Goal: Task Accomplishment & Management: Manage account settings

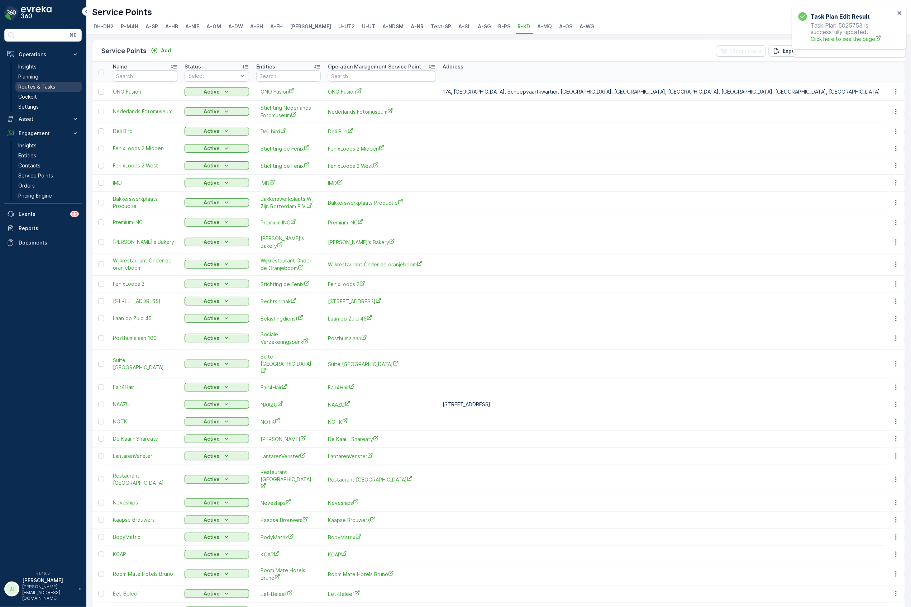
click at [55, 89] on link "Routes & Tasks" at bounding box center [48, 87] width 66 height 10
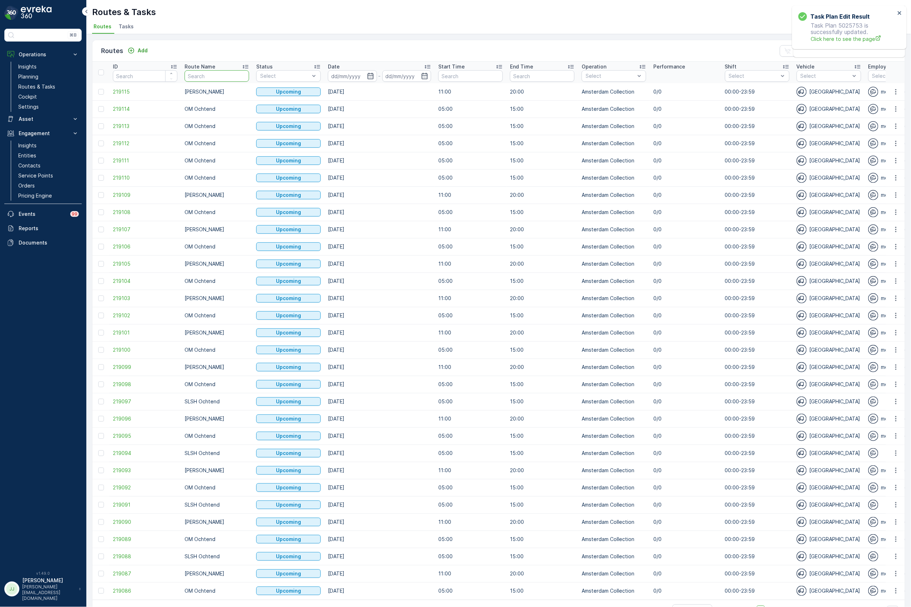
click at [227, 78] on input "text" at bounding box center [217, 75] width 64 height 11
type input "MQ mid"
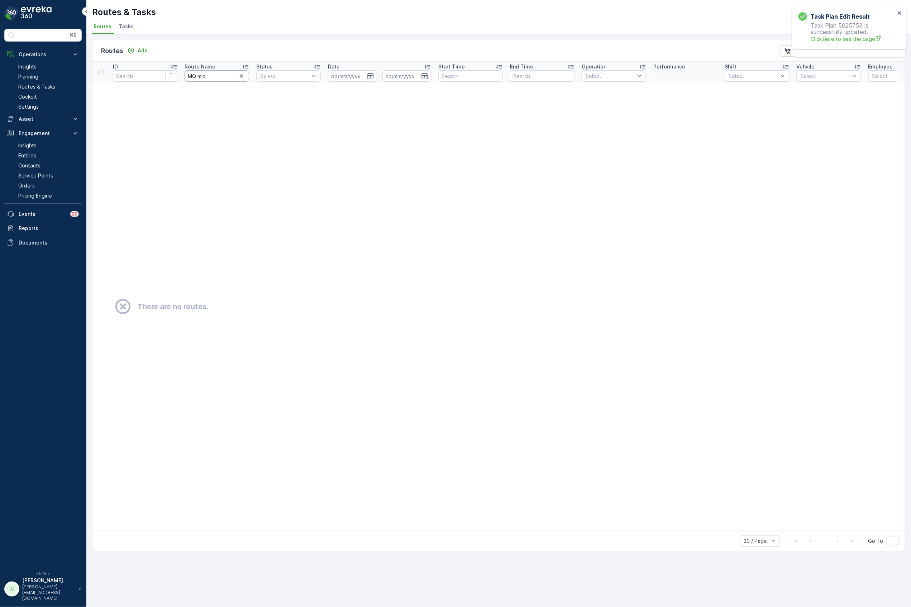
drag, startPoint x: 199, startPoint y: 75, endPoint x: 302, endPoint y: 58, distance: 104.6
click at [200, 75] on input "MQ mid" at bounding box center [217, 75] width 64 height 11
type input "MQ/fh mid"
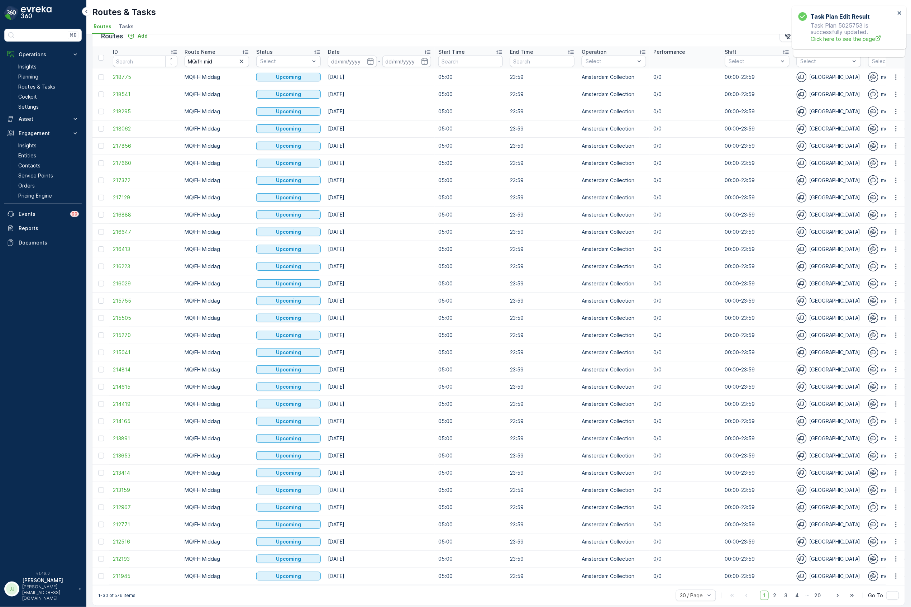
scroll to position [23, 0]
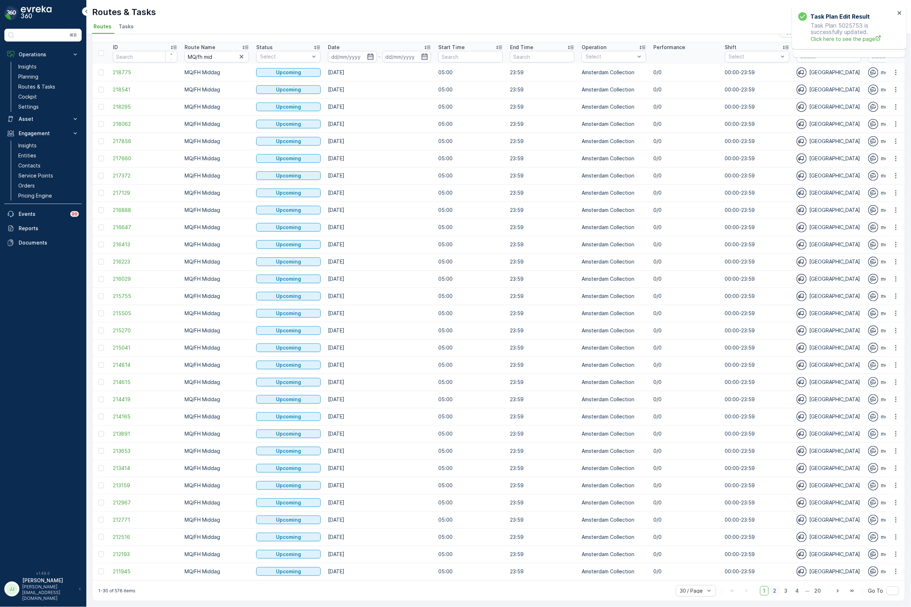
click at [775, 593] on span "2" at bounding box center [775, 590] width 10 height 9
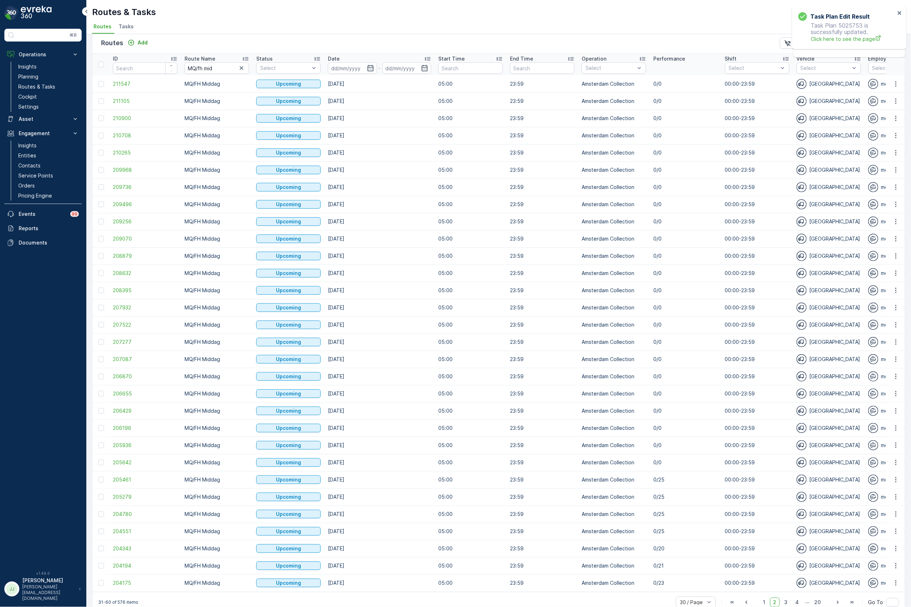
scroll to position [23, 0]
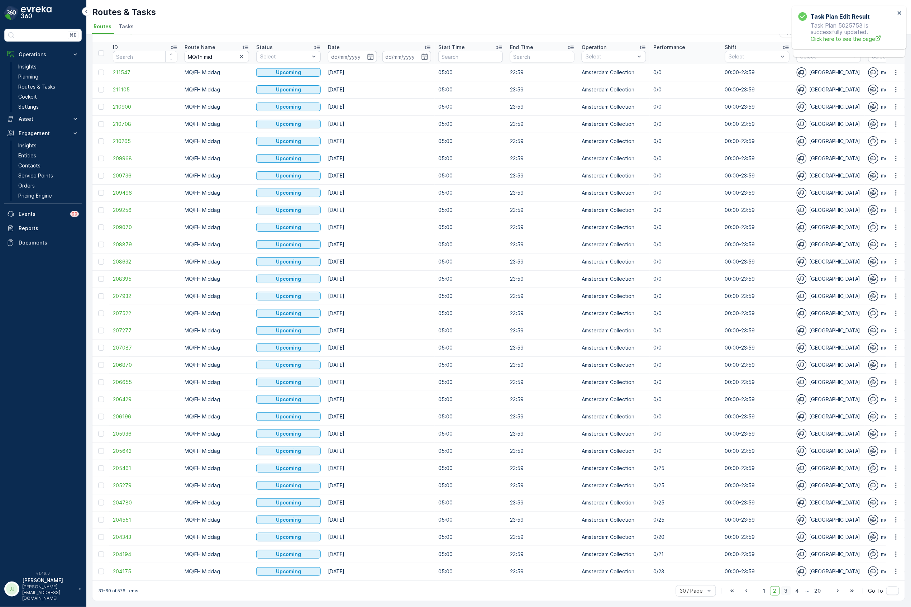
click at [787, 588] on span "3" at bounding box center [786, 590] width 10 height 9
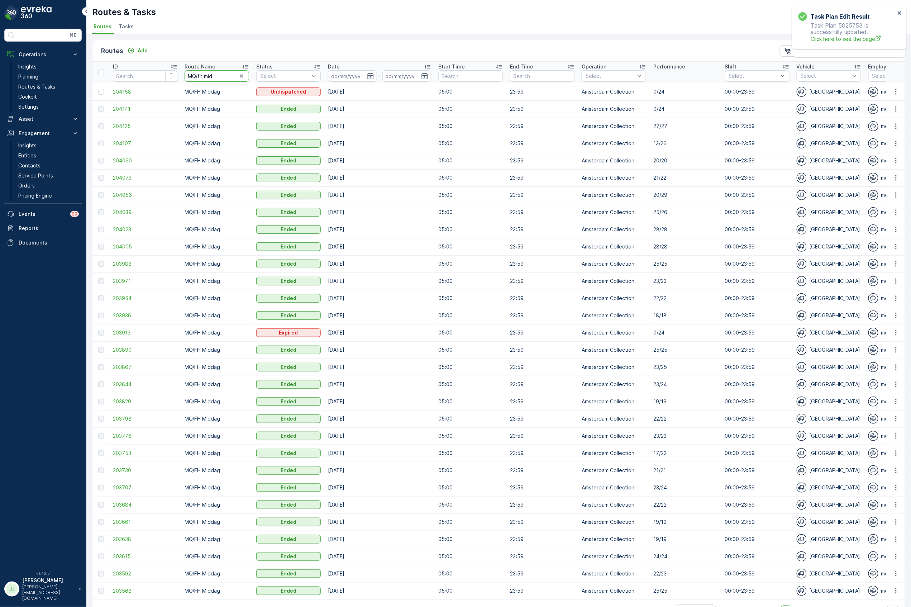
drag, startPoint x: 212, startPoint y: 75, endPoint x: 205, endPoint y: 75, distance: 7.2
click at [205, 75] on input "MQ/fh mid" at bounding box center [217, 75] width 64 height 11
type input "MQ/fh och"
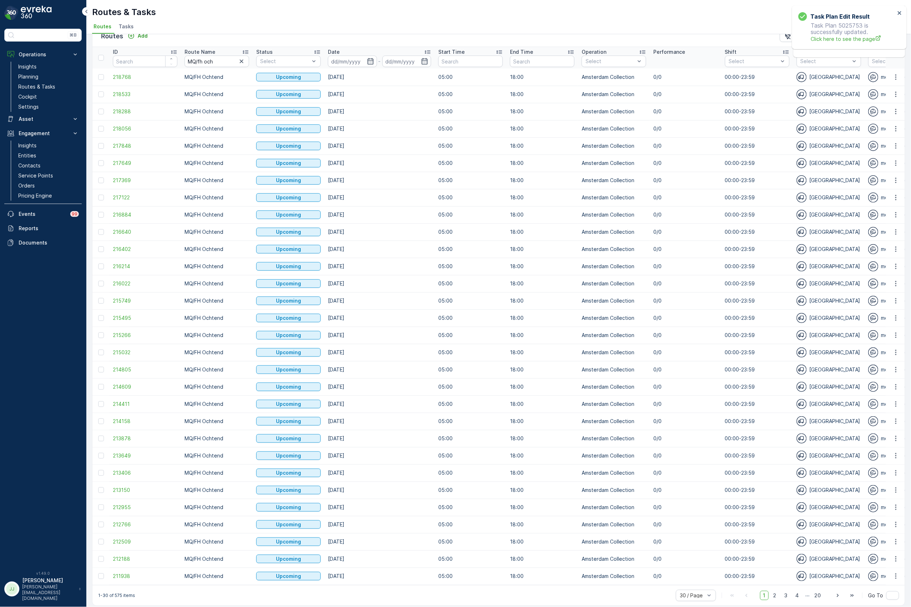
scroll to position [23, 0]
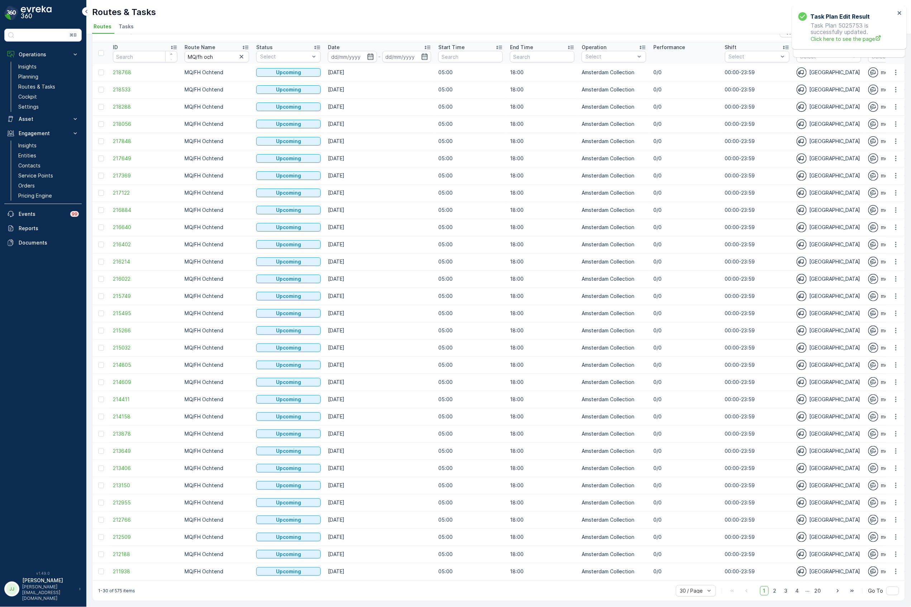
click at [767, 588] on span "1" at bounding box center [764, 590] width 9 height 9
click at [772, 589] on span "2" at bounding box center [775, 590] width 10 height 9
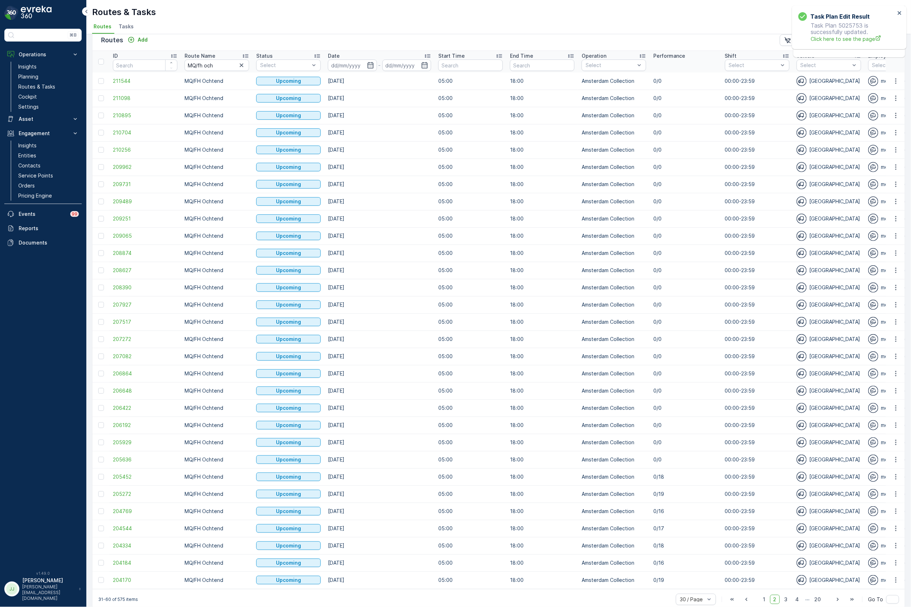
scroll to position [23, 0]
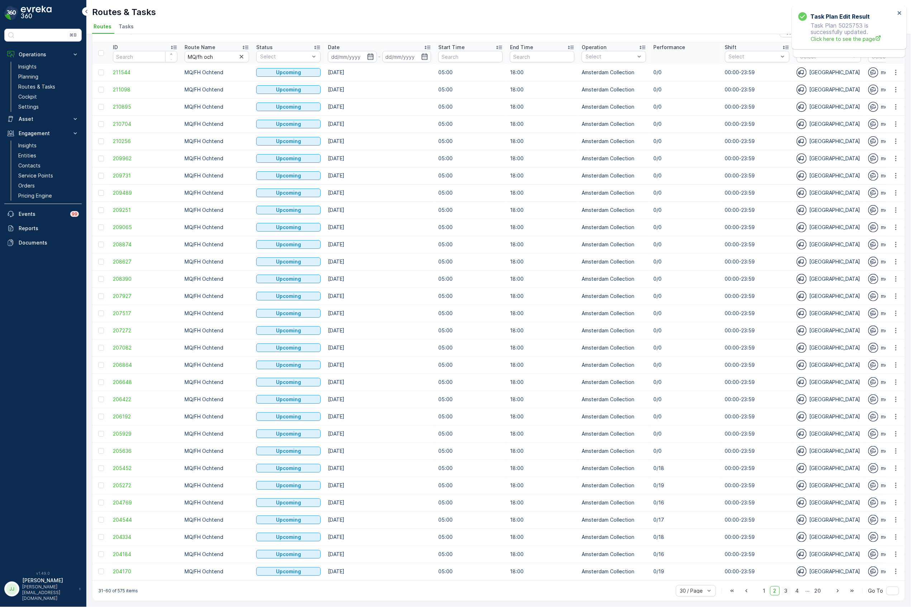
click at [788, 591] on span "3" at bounding box center [786, 590] width 10 height 9
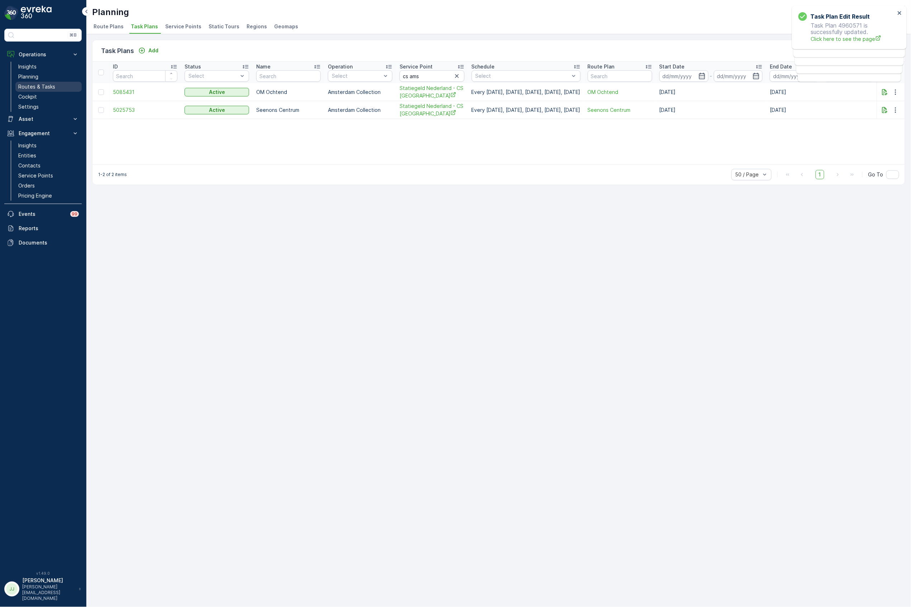
click at [42, 86] on p "Routes & Tasks" at bounding box center [36, 86] width 37 height 7
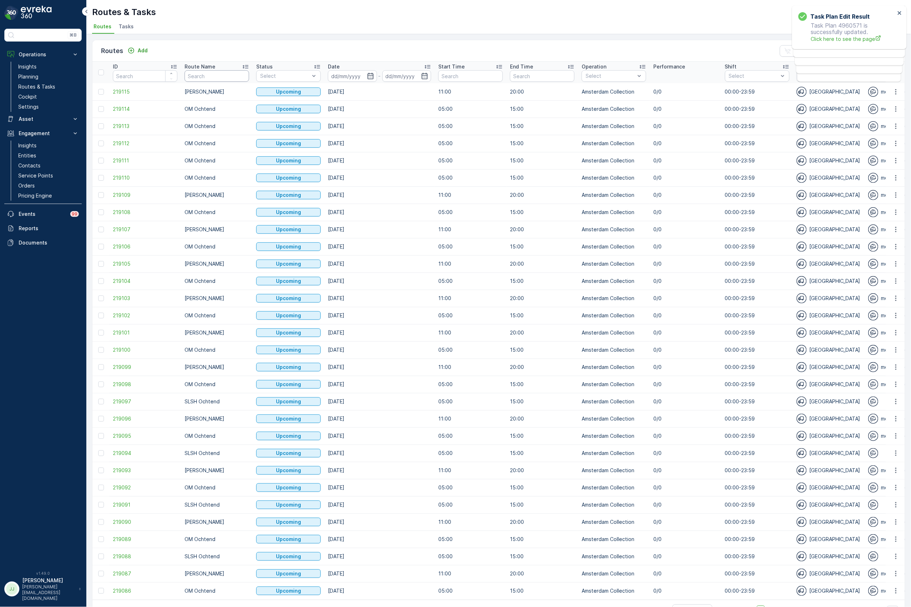
click at [221, 74] on input "text" at bounding box center [217, 75] width 64 height 11
type input "seenons c"
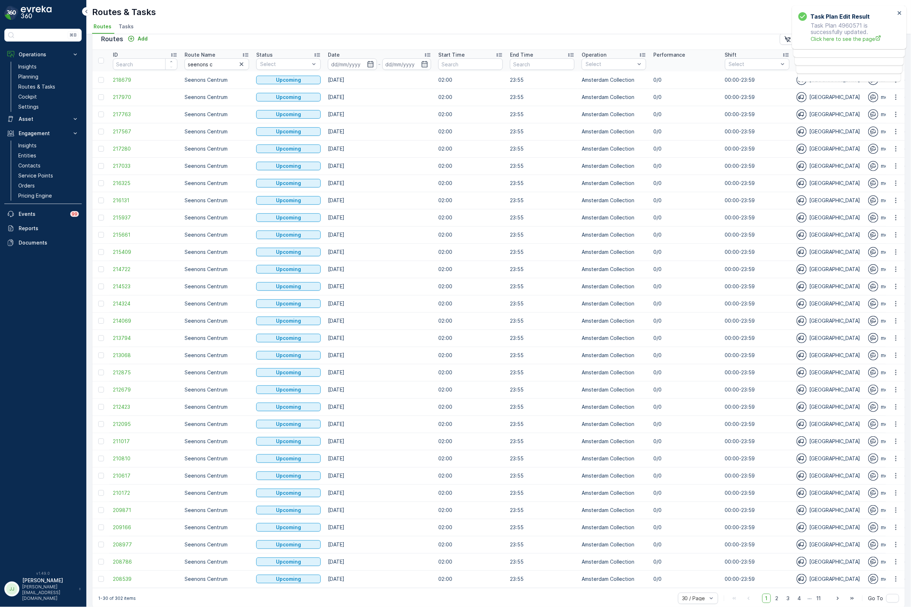
scroll to position [23, 0]
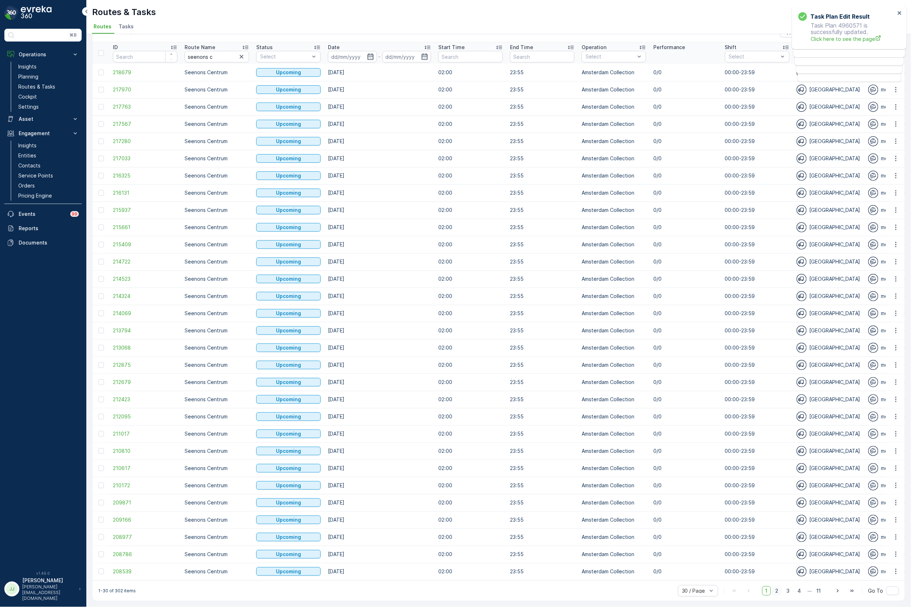
click at [777, 593] on span "2" at bounding box center [777, 590] width 10 height 9
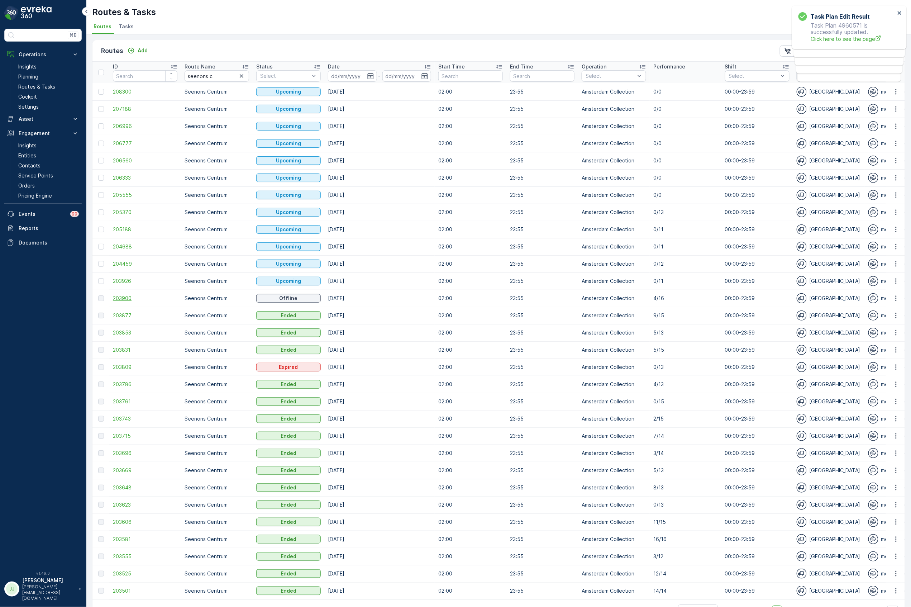
click at [121, 301] on span "203900" at bounding box center [145, 298] width 64 height 7
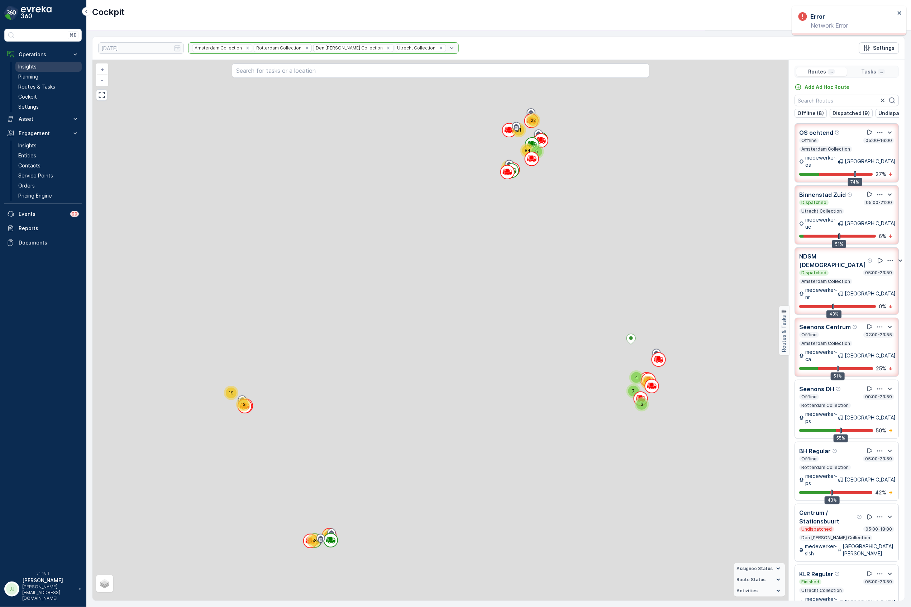
click at [48, 66] on link "Insights" at bounding box center [48, 67] width 66 height 10
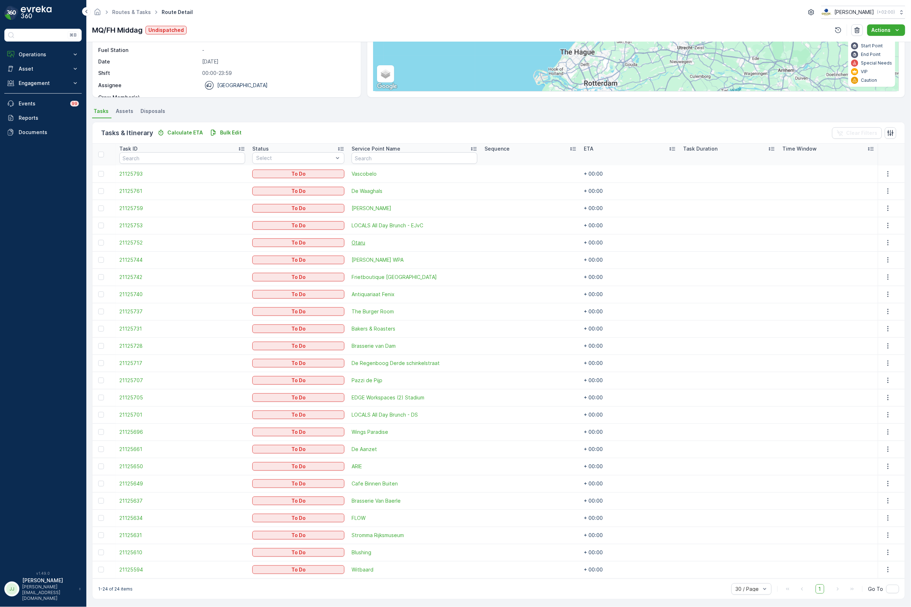
scroll to position [95, 0]
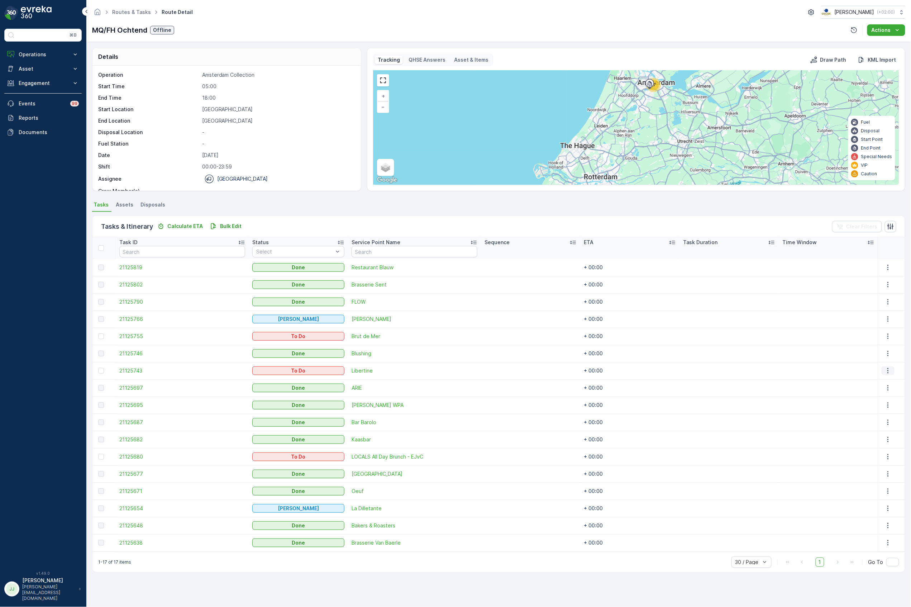
click at [893, 373] on button "button" at bounding box center [887, 370] width 13 height 9
click at [881, 402] on span "Change Route" at bounding box center [877, 401] width 35 height 7
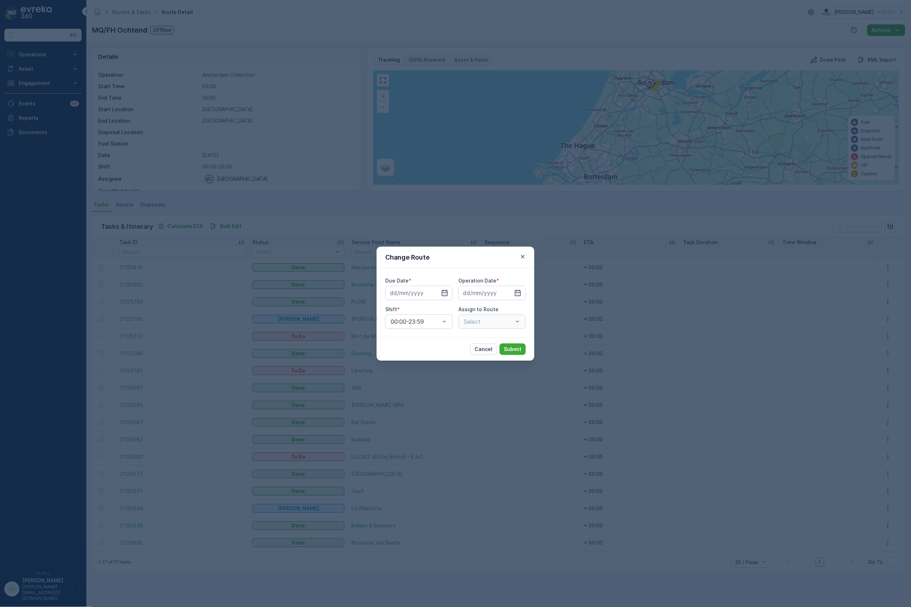
type input "[DATE]"
click at [505, 320] on div "Select" at bounding box center [491, 321] width 67 height 14
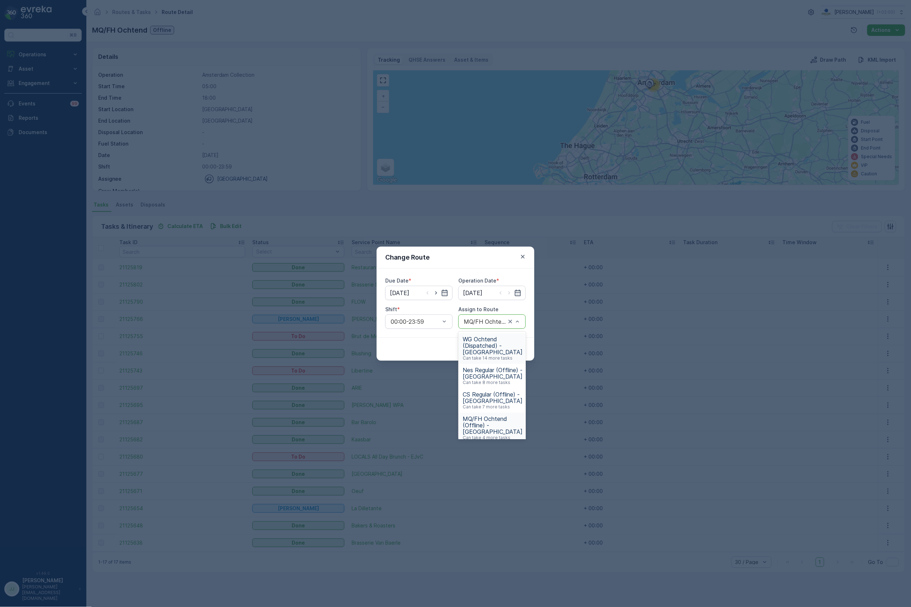
click at [522, 322] on div "MQ/FH Ochtend (Offline) - Amsterdam" at bounding box center [491, 321] width 67 height 14
type input "mq"
click at [489, 381] on span "MQ/FH Middag (Undispatched ) - Amsterdam" at bounding box center [493, 376] width 60 height 19
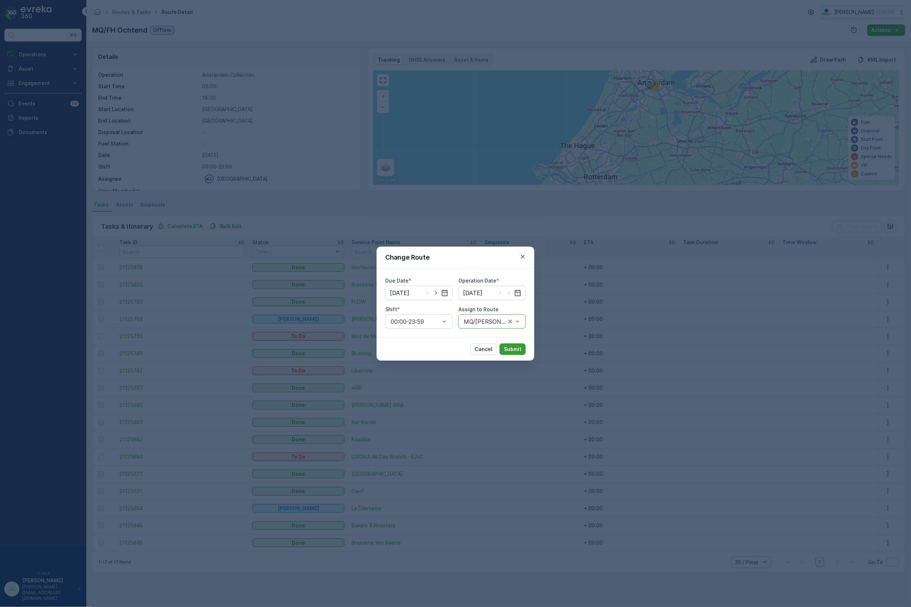
click at [510, 345] on button "Submit" at bounding box center [512, 348] width 26 height 11
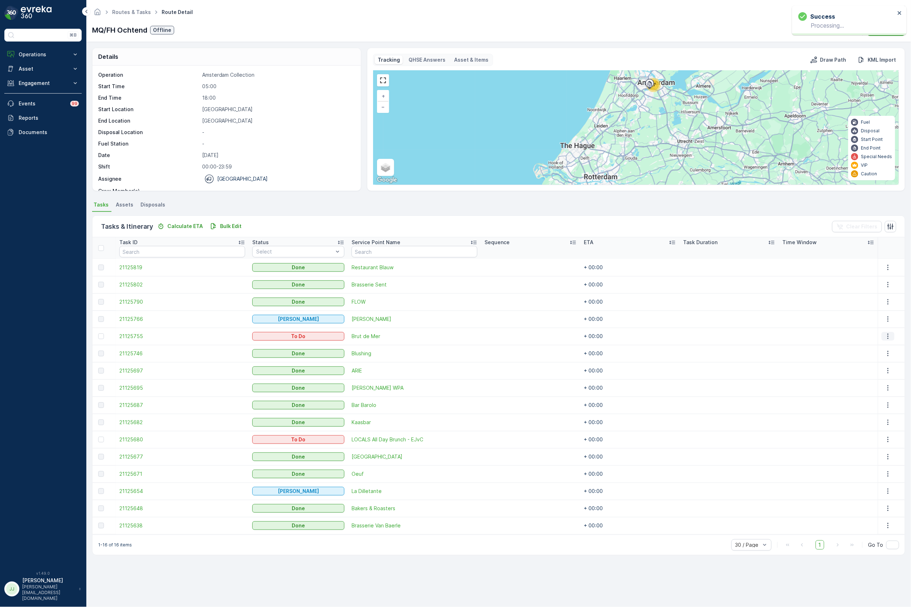
drag, startPoint x: 883, startPoint y: 334, endPoint x: 885, endPoint y: 340, distance: 6.0
click at [883, 335] on button "button" at bounding box center [887, 336] width 13 height 9
click at [878, 366] on span "Change Route" at bounding box center [877, 366] width 35 height 7
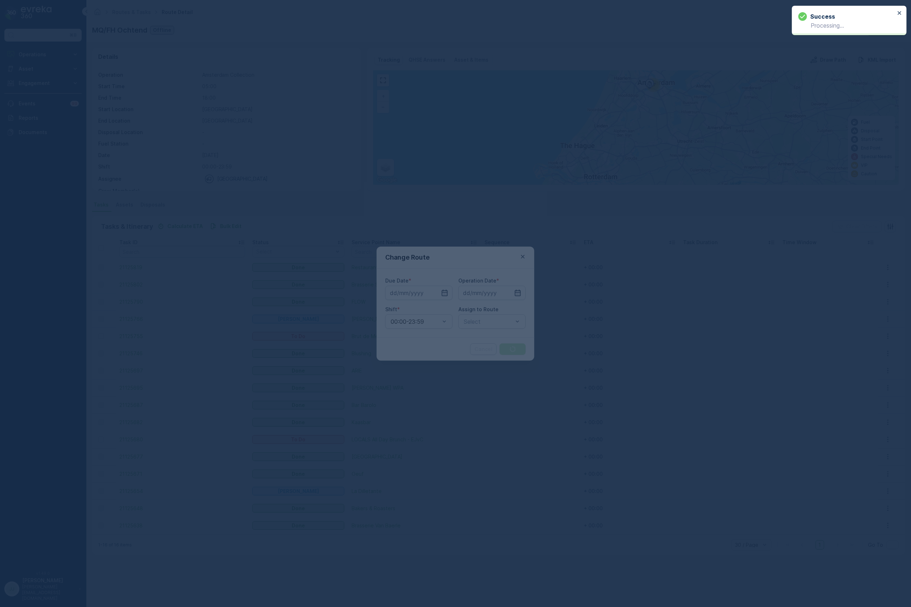
type input "28.08.2025"
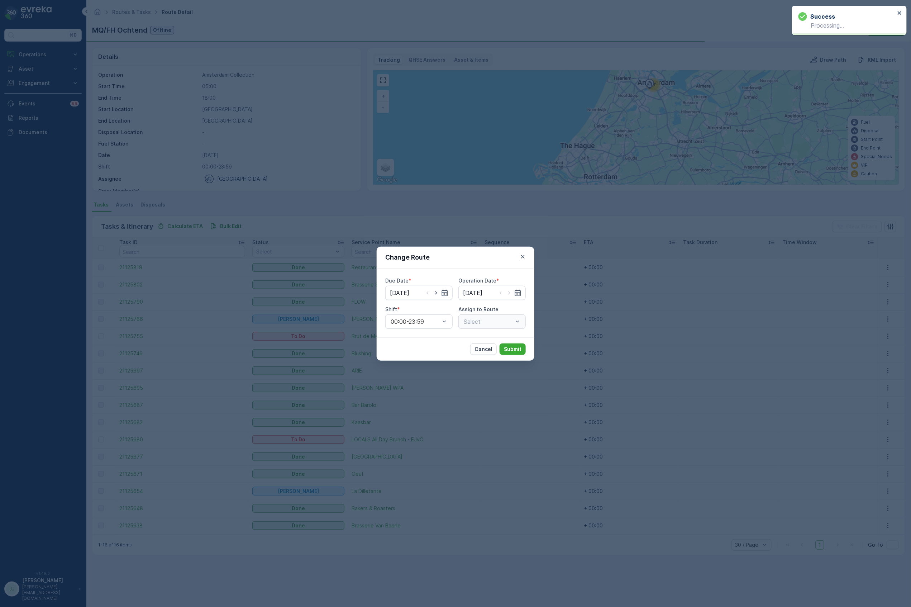
click at [495, 325] on div "Select" at bounding box center [491, 321] width 67 height 14
click at [493, 321] on div at bounding box center [485, 321] width 44 height 6
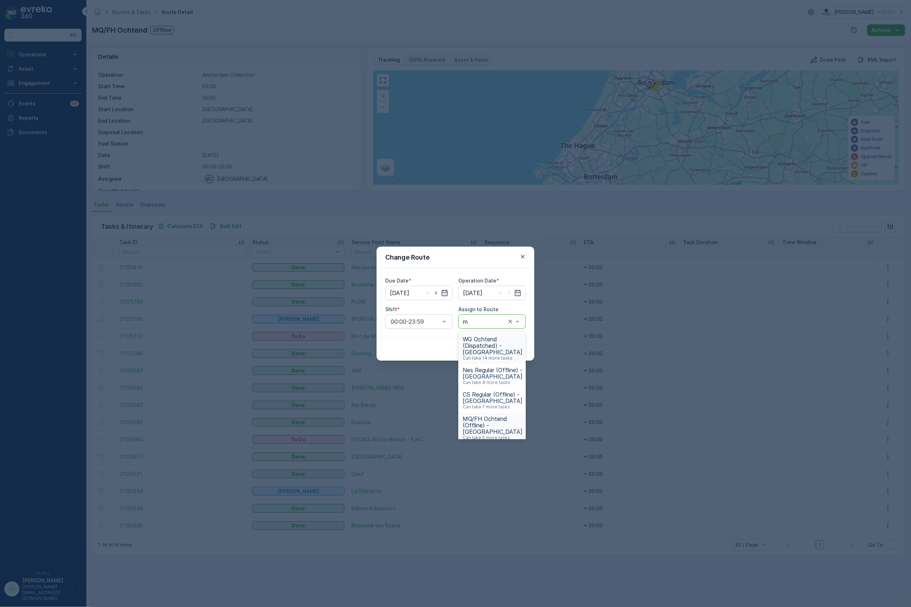
type input "mq"
click at [496, 374] on span "MQ/FH Middag (Undispatched ) - Amsterdam" at bounding box center [493, 376] width 60 height 19
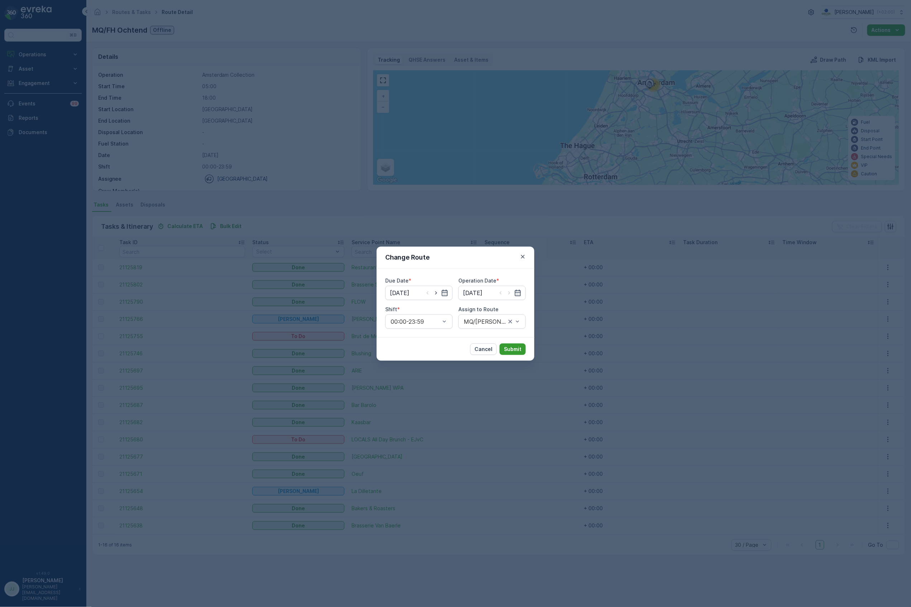
click at [513, 351] on p "Submit" at bounding box center [513, 348] width 18 height 7
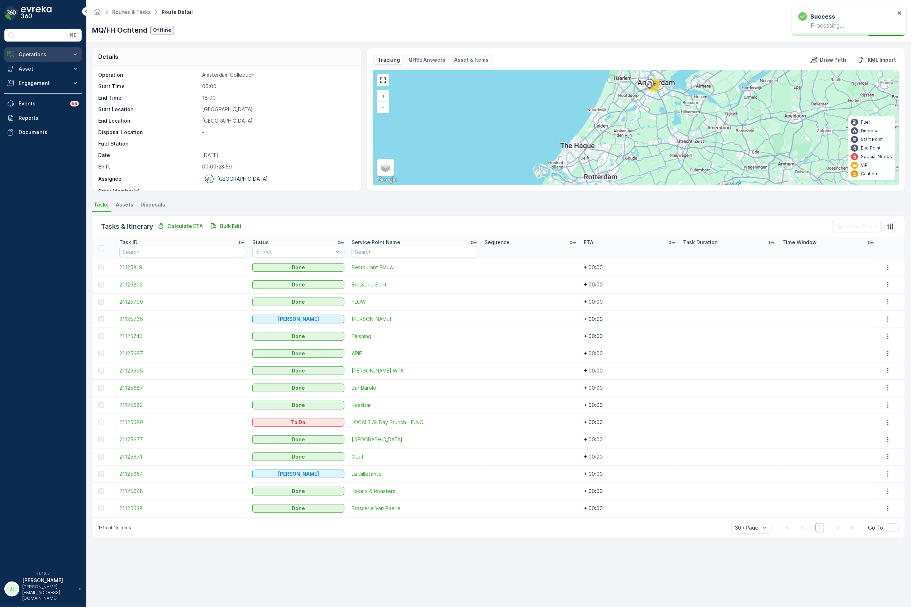
click at [42, 57] on p "Operations" at bounding box center [43, 54] width 49 height 7
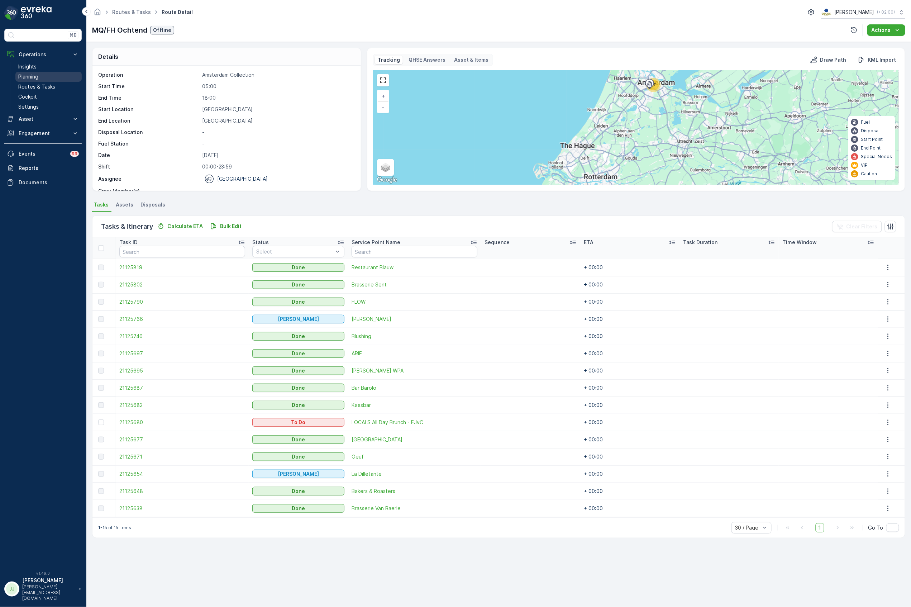
click at [37, 79] on p "Planning" at bounding box center [28, 76] width 20 height 7
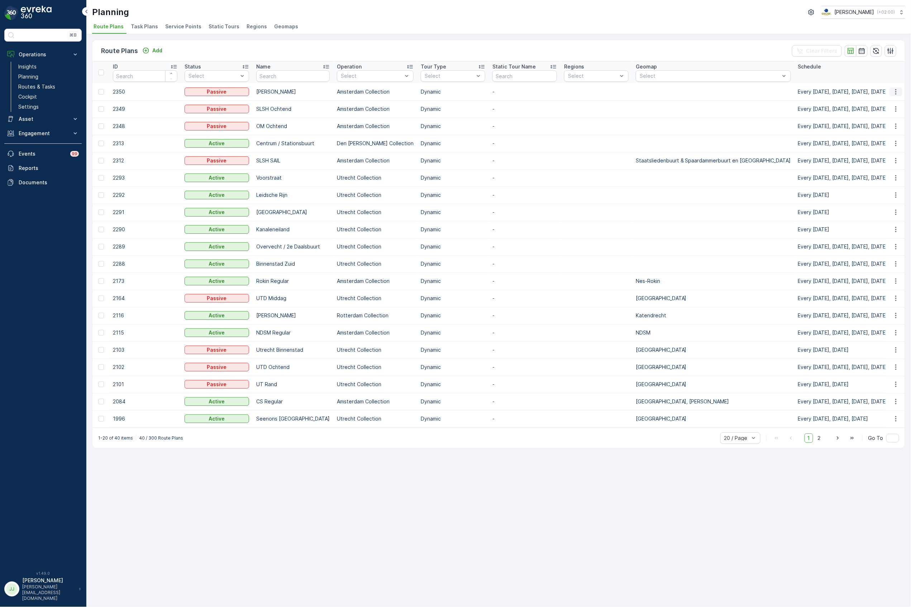
click at [895, 93] on icon "button" at bounding box center [895, 91] width 7 height 7
click at [879, 106] on div "Edit Route Plan" at bounding box center [889, 102] width 43 height 10
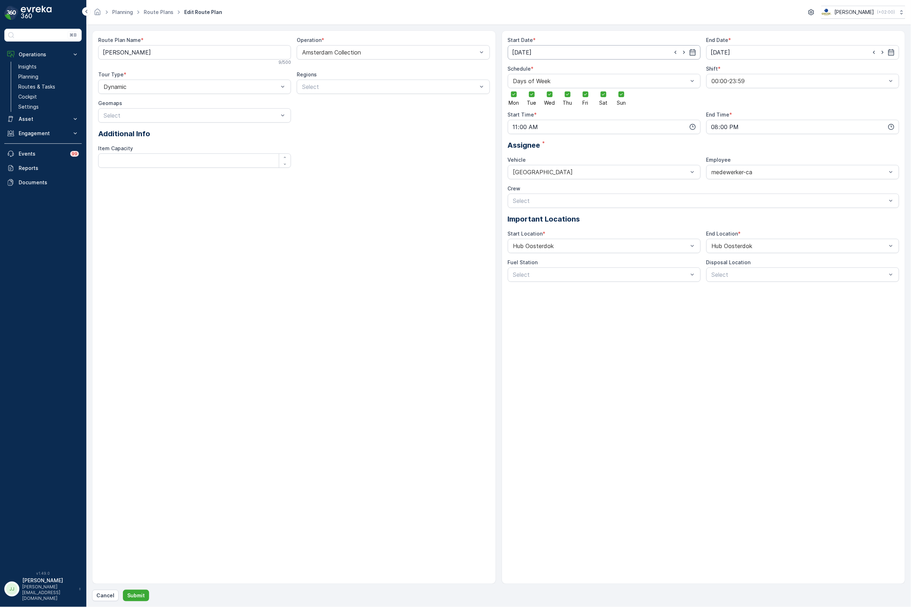
click at [551, 59] on input "01.09.2025" at bounding box center [604, 52] width 193 height 14
click at [587, 68] on p "Today" at bounding box center [591, 69] width 17 height 7
click at [535, 164] on div "1" at bounding box center [532, 169] width 11 height 11
click at [569, 59] on input "01.09.2025" at bounding box center [604, 52] width 193 height 14
click at [132, 598] on p "Submit" at bounding box center [136, 595] width 18 height 7
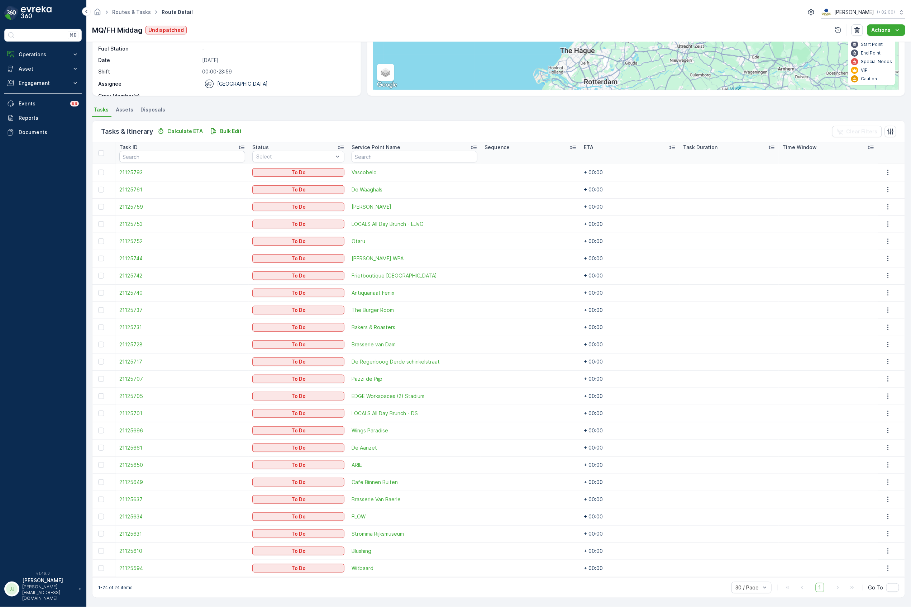
scroll to position [95, 0]
click at [891, 515] on button "button" at bounding box center [887, 516] width 13 height 9
click at [879, 536] on div "Edit" at bounding box center [884, 537] width 54 height 10
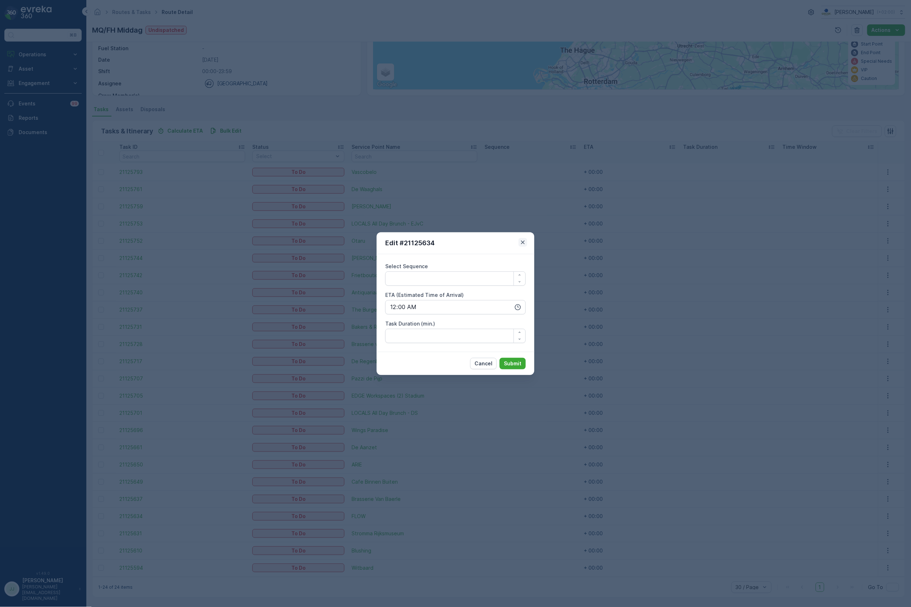
click at [525, 241] on icon "button" at bounding box center [522, 242] width 7 height 7
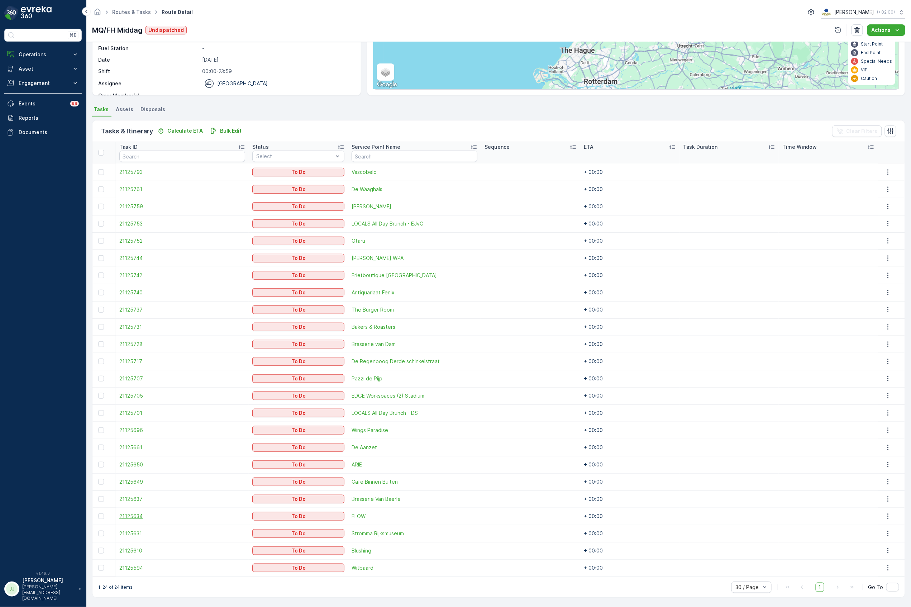
click at [145, 516] on span "21125634" at bounding box center [182, 515] width 126 height 7
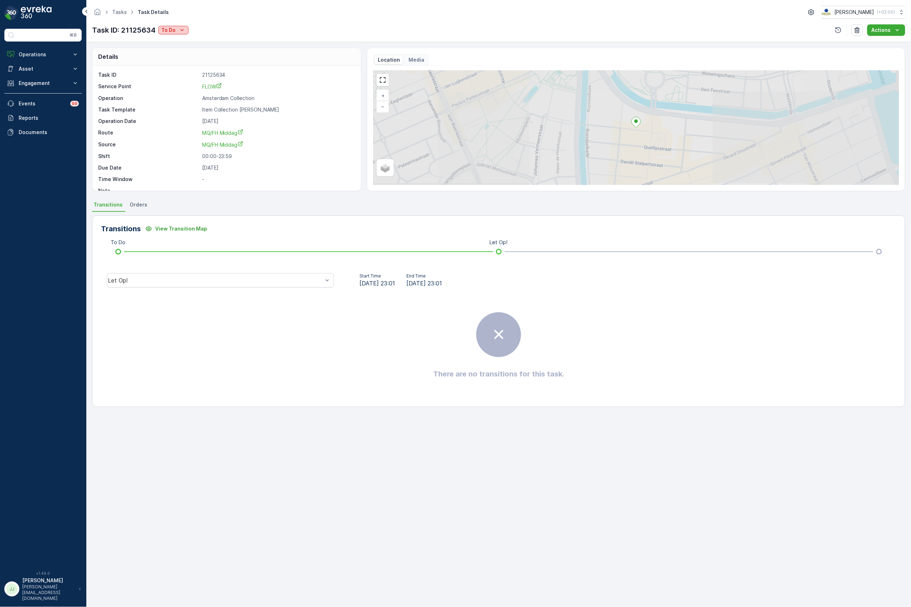
click at [172, 27] on p "To Do" at bounding box center [168, 30] width 14 height 7
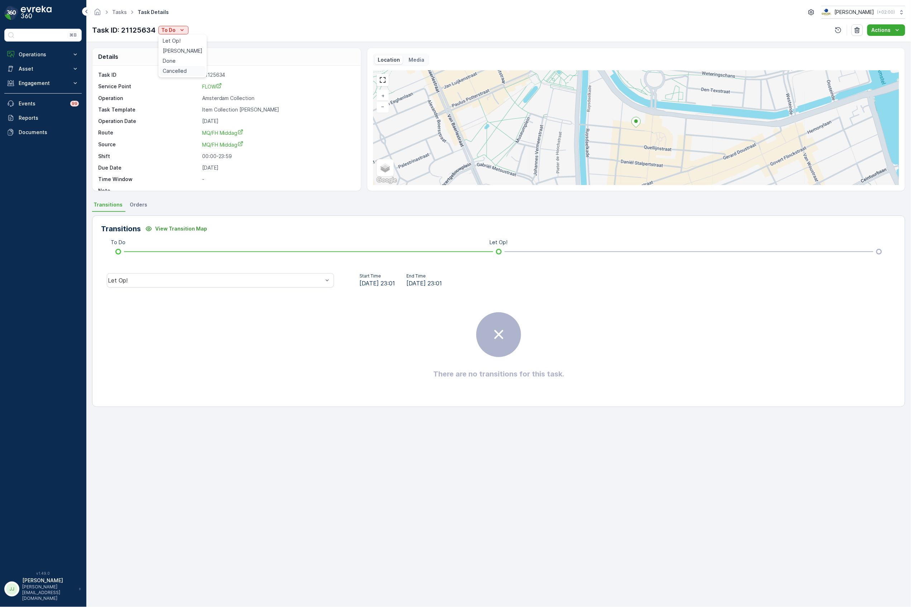
click at [172, 72] on span "Cancelled" at bounding box center [175, 70] width 24 height 7
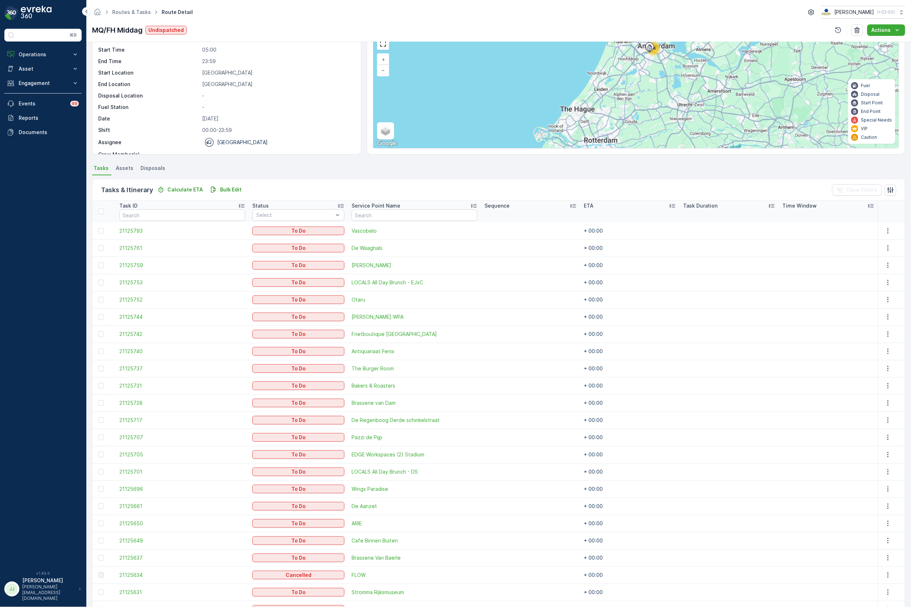
scroll to position [95, 0]
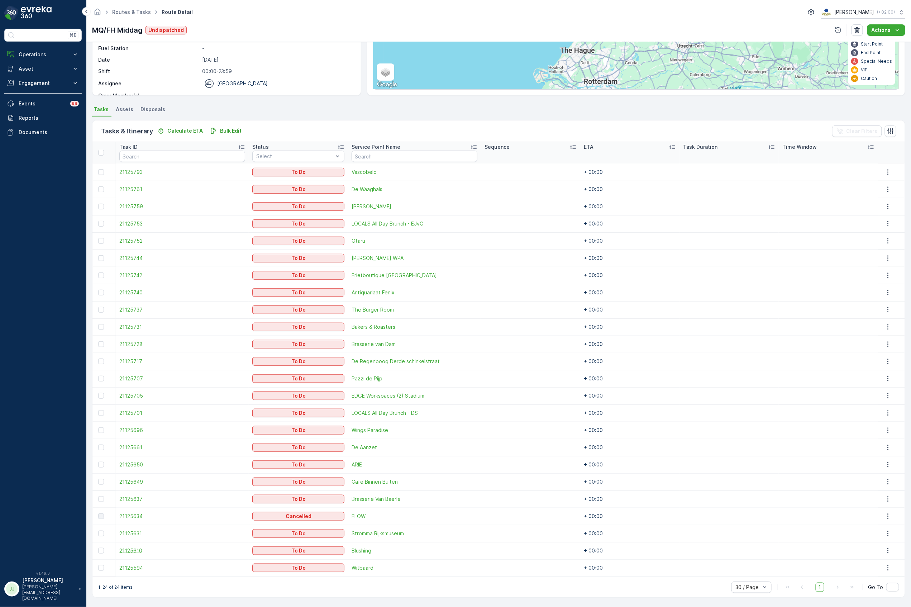
click at [134, 552] on span "21125610" at bounding box center [182, 550] width 126 height 7
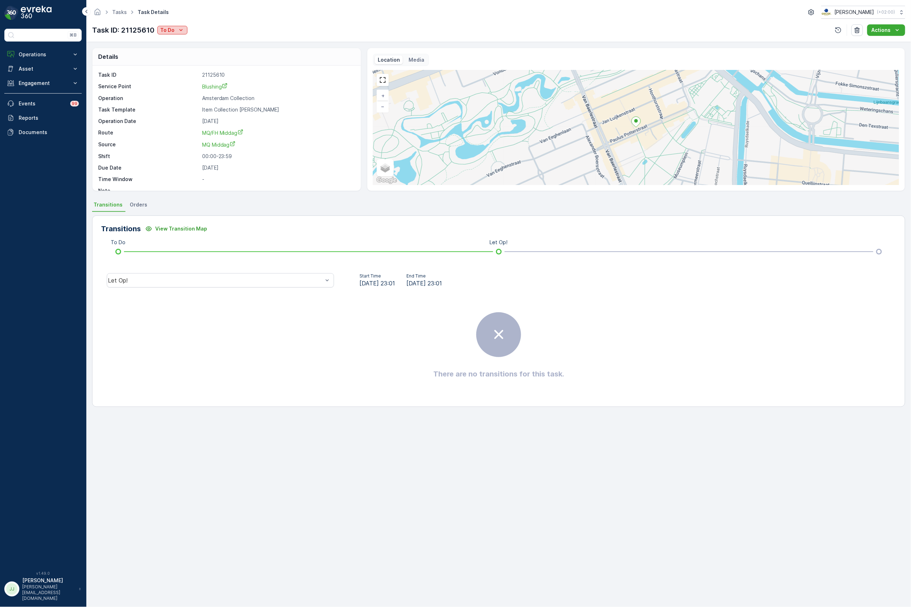
click at [164, 30] on p "To Do" at bounding box center [167, 30] width 14 height 7
click at [173, 69] on span "Cancelled" at bounding box center [174, 70] width 24 height 7
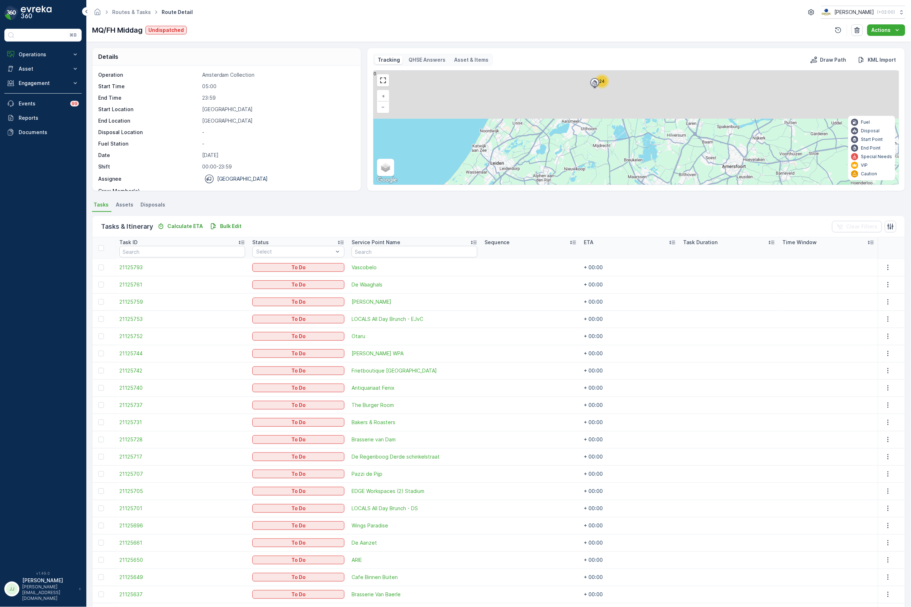
drag, startPoint x: 620, startPoint y: 136, endPoint x: 620, endPoint y: 149, distance: 13.3
click at [632, 197] on div "Details Operation Amsterdam Collection Start Time 05:00 End Time 23:59 Start Lo…" at bounding box center [498, 324] width 824 height 565
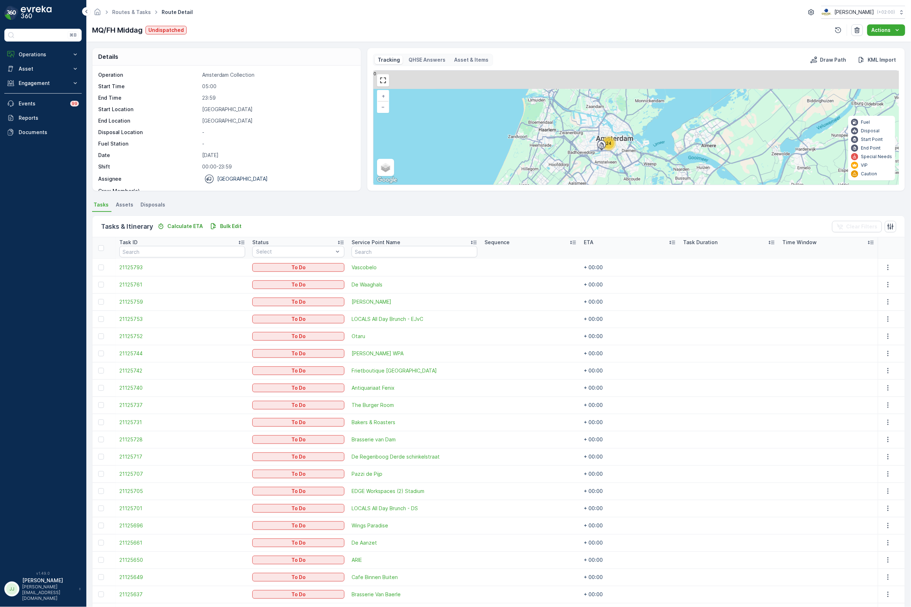
drag, startPoint x: 610, startPoint y: 149, endPoint x: 614, endPoint y: 162, distance: 13.6
click at [614, 149] on div "24" at bounding box center [608, 143] width 11 height 11
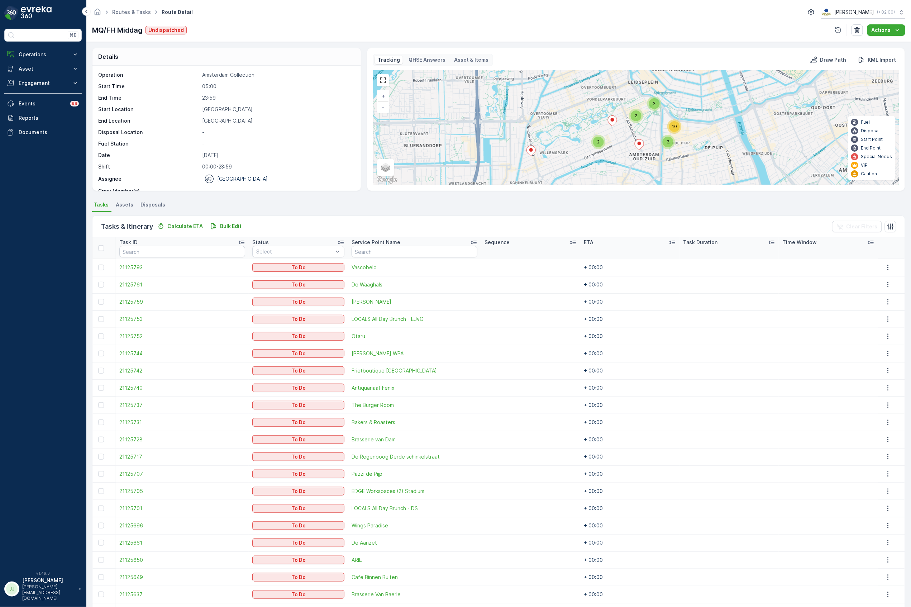
drag, startPoint x: 564, startPoint y: 146, endPoint x: 608, endPoint y: 118, distance: 52.9
click at [608, 118] on icon at bounding box center [612, 120] width 9 height 11
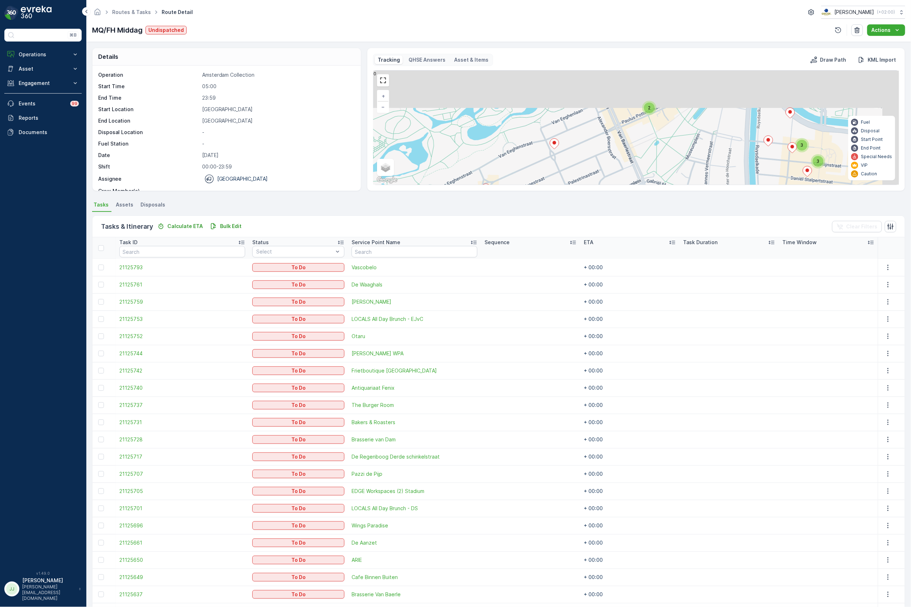
drag, startPoint x: 664, startPoint y: 133, endPoint x: 577, endPoint y: 178, distance: 98.1
click at [577, 178] on div "3 3 2 + − Satellite Roadmap Terrain Hybrid Leaflet Keyboard shortcuts Map Data …" at bounding box center [635, 128] width 525 height 114
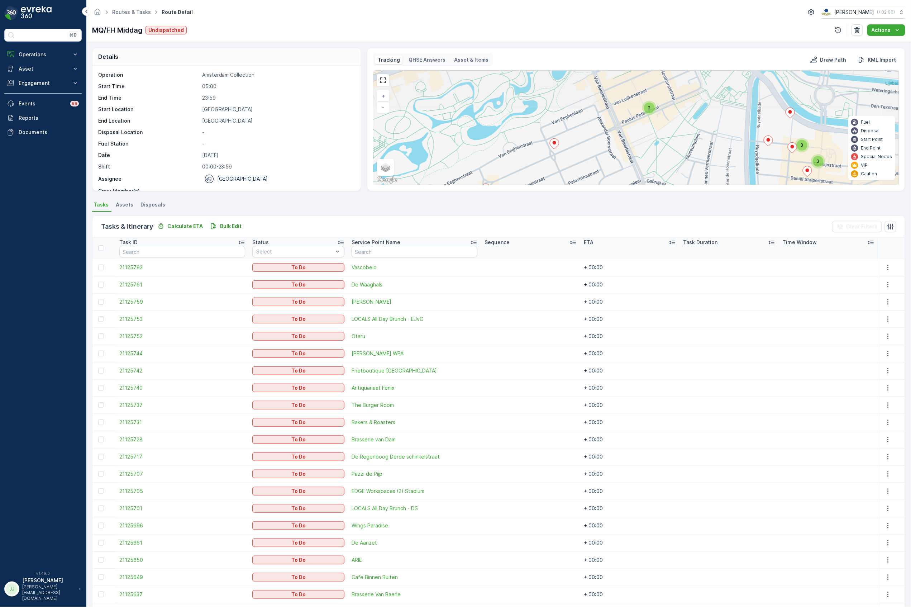
drag, startPoint x: 623, startPoint y: 139, endPoint x: 578, endPoint y: 166, distance: 52.0
click at [578, 166] on div "3 3 2 + − Satellite Roadmap Terrain Hybrid Leaflet Keyboard shortcuts Map Data …" at bounding box center [635, 128] width 525 height 114
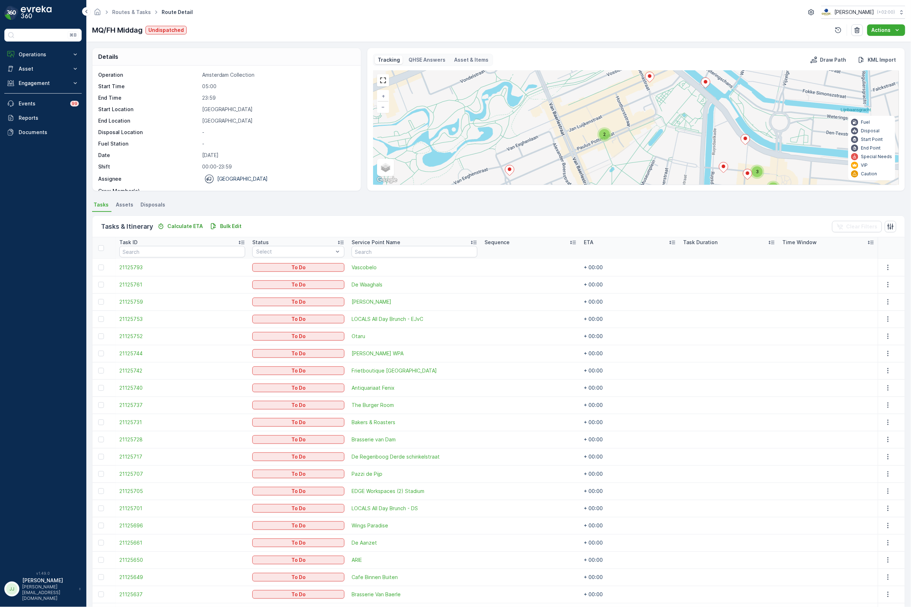
click at [604, 135] on span "2" at bounding box center [604, 133] width 3 height 5
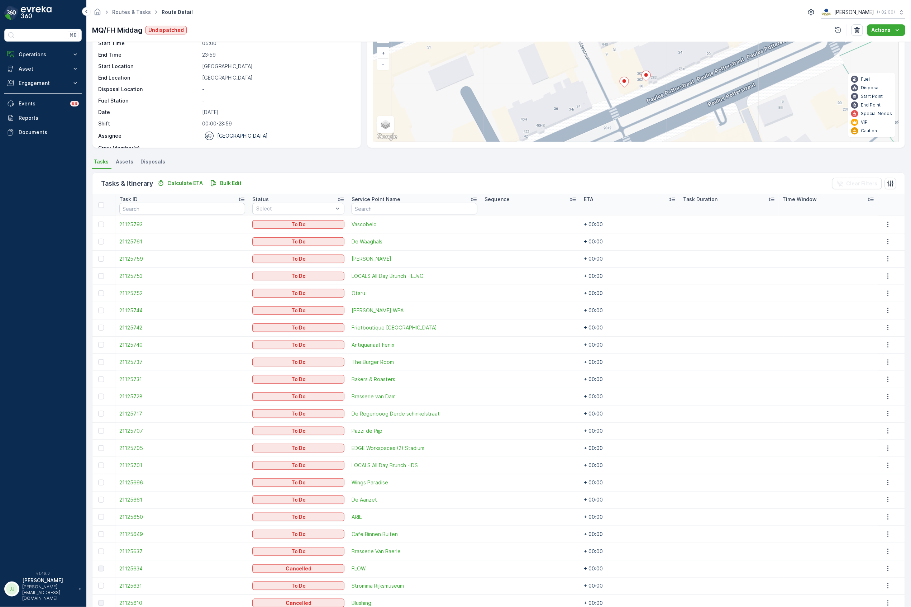
scroll to position [95, 0]
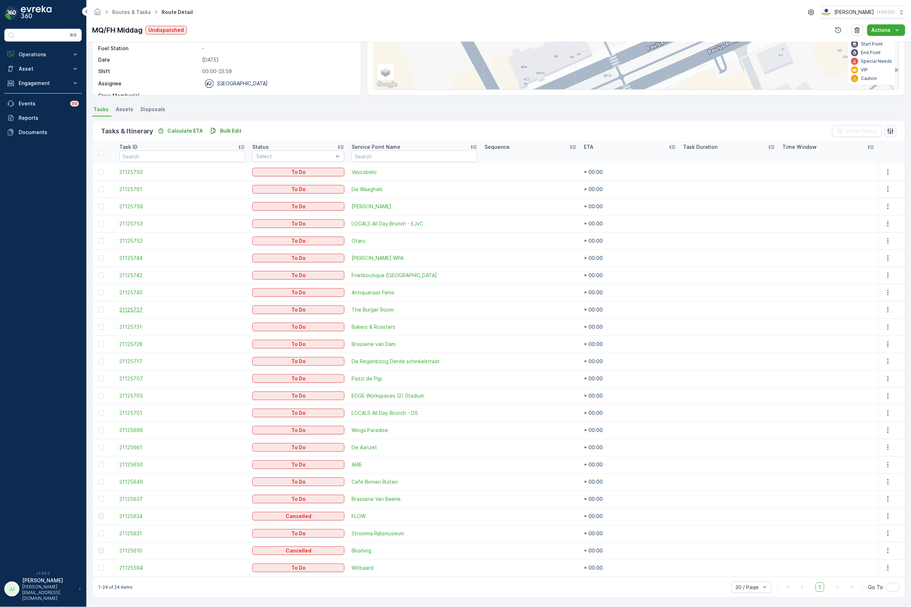
click at [133, 311] on span "21125737" at bounding box center [182, 309] width 126 height 7
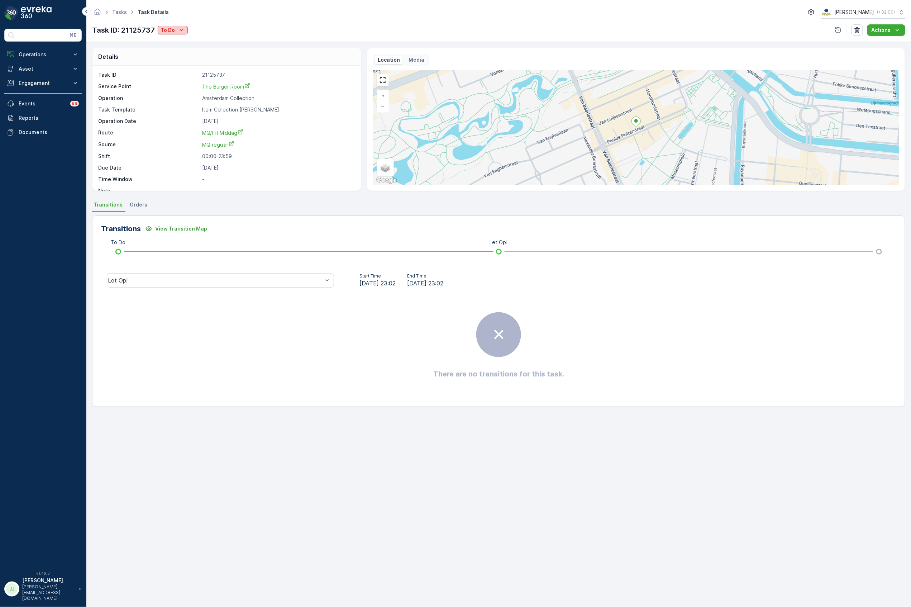
click at [178, 30] on icon "To Do" at bounding box center [181, 30] width 7 height 7
click at [172, 72] on span "Cancelled" at bounding box center [174, 70] width 24 height 7
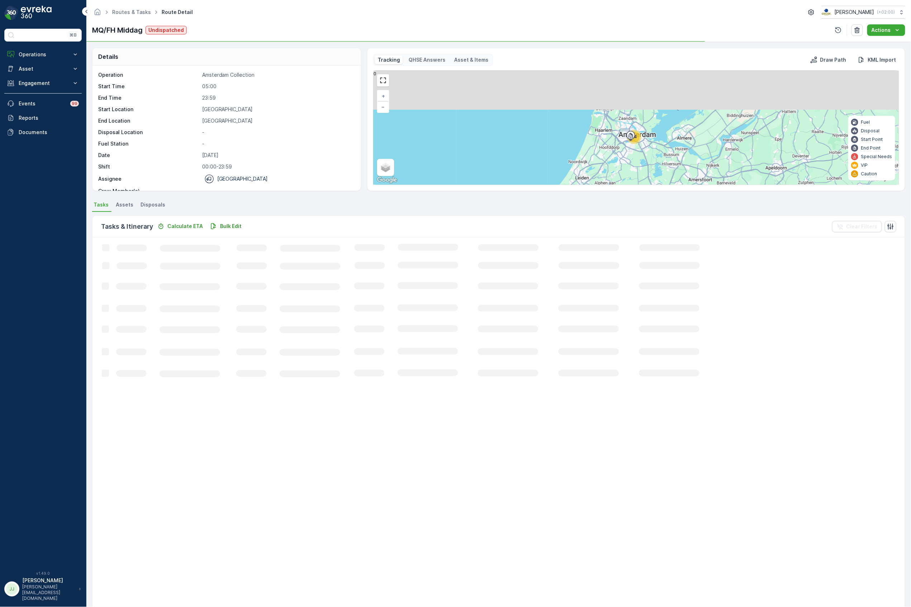
drag, startPoint x: 638, startPoint y: 174, endPoint x: 631, endPoint y: 204, distance: 30.9
click at [631, 204] on div "Details Operation Amsterdam Collection Start Time 05:00 End Time 23:59 Start Lo…" at bounding box center [498, 324] width 824 height 565
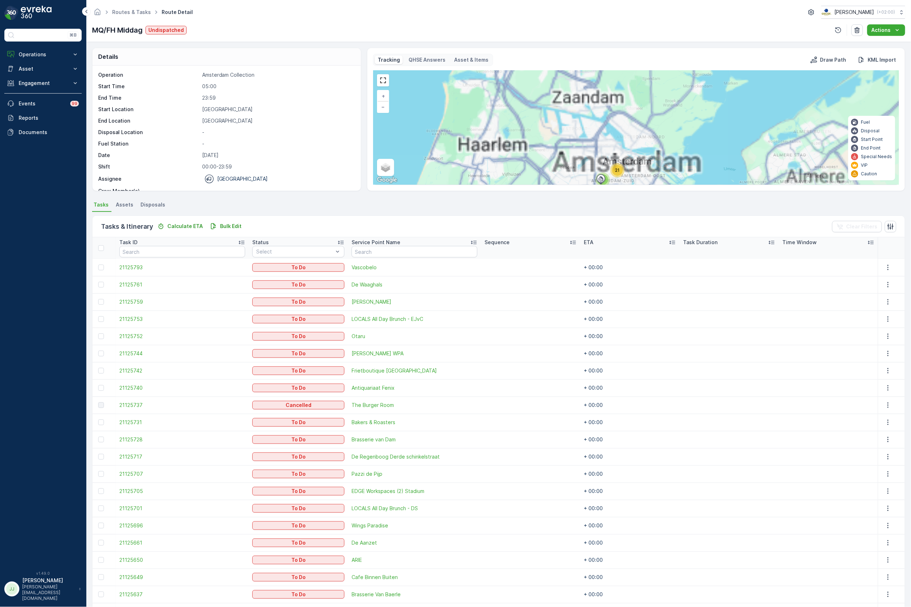
click at [631, 124] on div "24 3 21 + − Satellite Roadmap Terrain Hybrid Leaflet Keyboard shortcuts Map Dat…" at bounding box center [635, 128] width 525 height 114
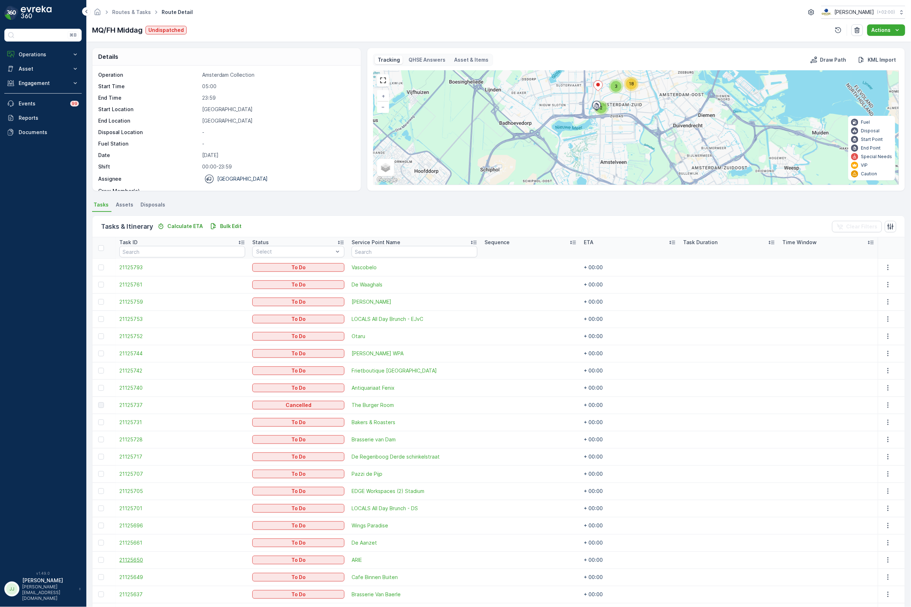
click at [148, 561] on span "21125650" at bounding box center [182, 559] width 126 height 7
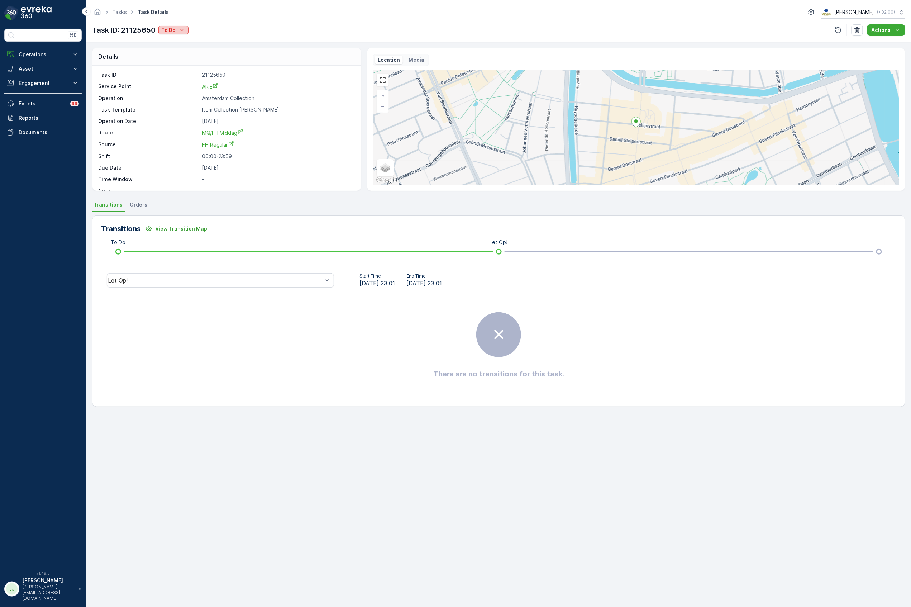
click at [168, 32] on p "To Do" at bounding box center [168, 30] width 14 height 7
click at [178, 71] on span "Cancelled" at bounding box center [175, 70] width 24 height 7
drag, startPoint x: 273, startPoint y: 14, endPoint x: 275, endPoint y: 8, distance: 6.1
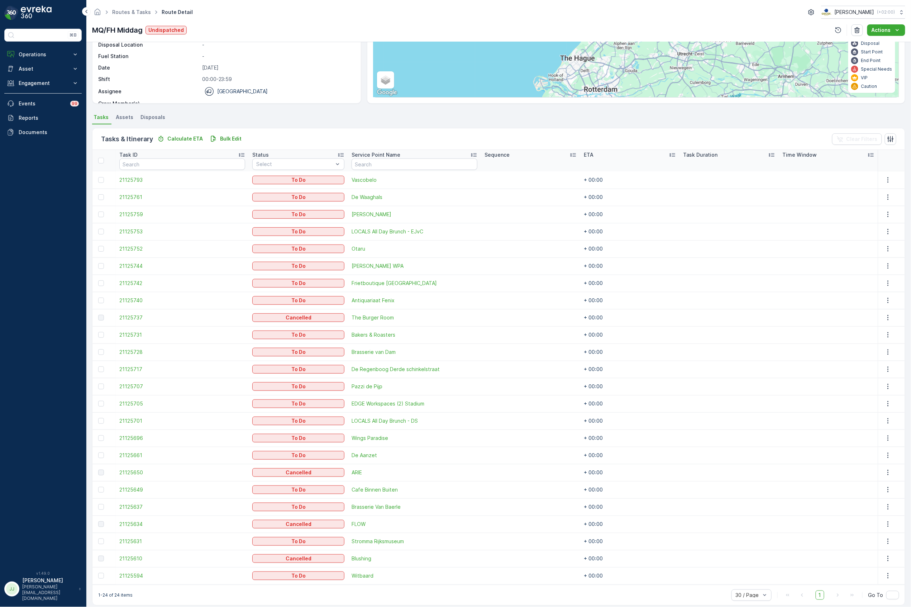
scroll to position [95, 0]
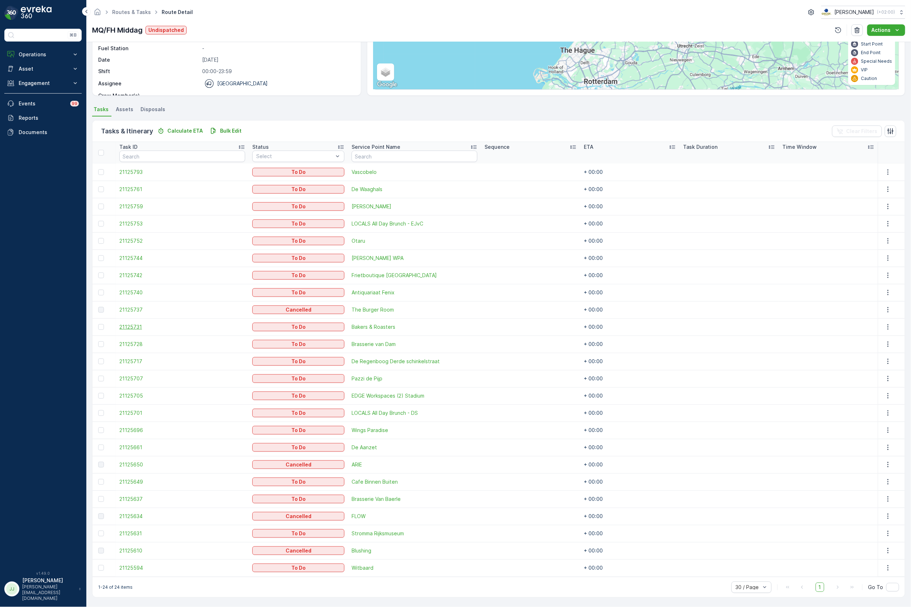
click at [141, 329] on span "21125731" at bounding box center [182, 326] width 126 height 7
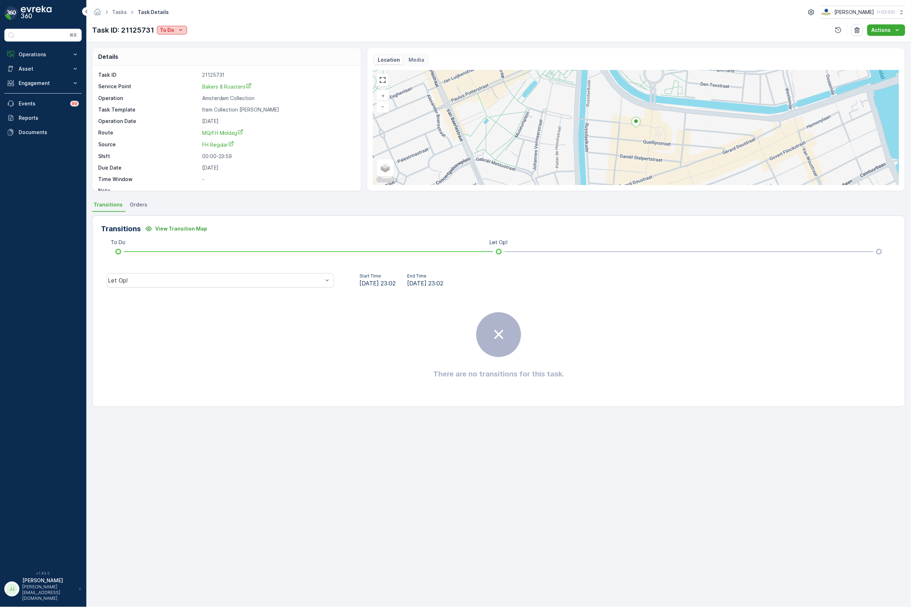
click at [174, 32] on div "To Do" at bounding box center [172, 30] width 24 height 7
click at [175, 70] on span "Cancelled" at bounding box center [173, 70] width 24 height 7
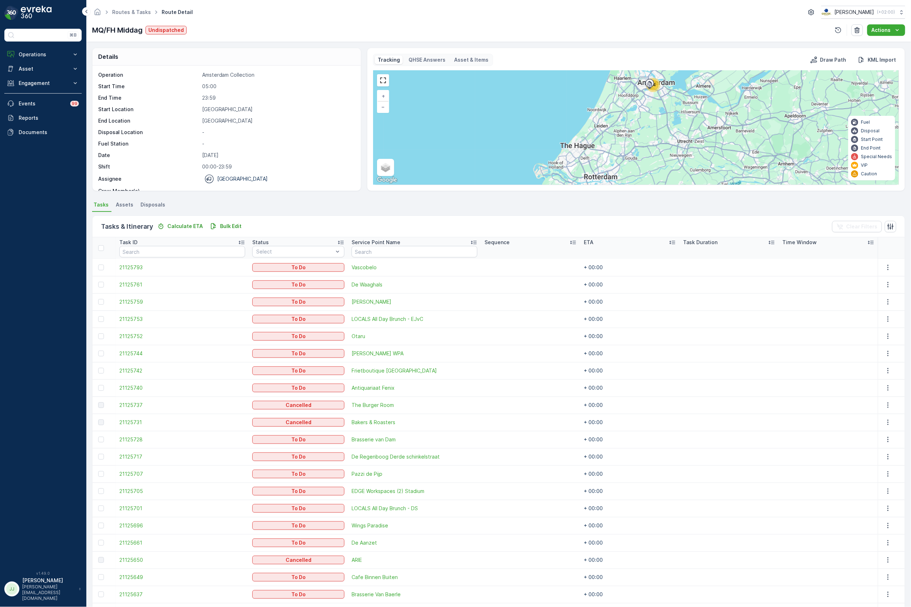
scroll to position [95, 0]
